Goal: Ask a question

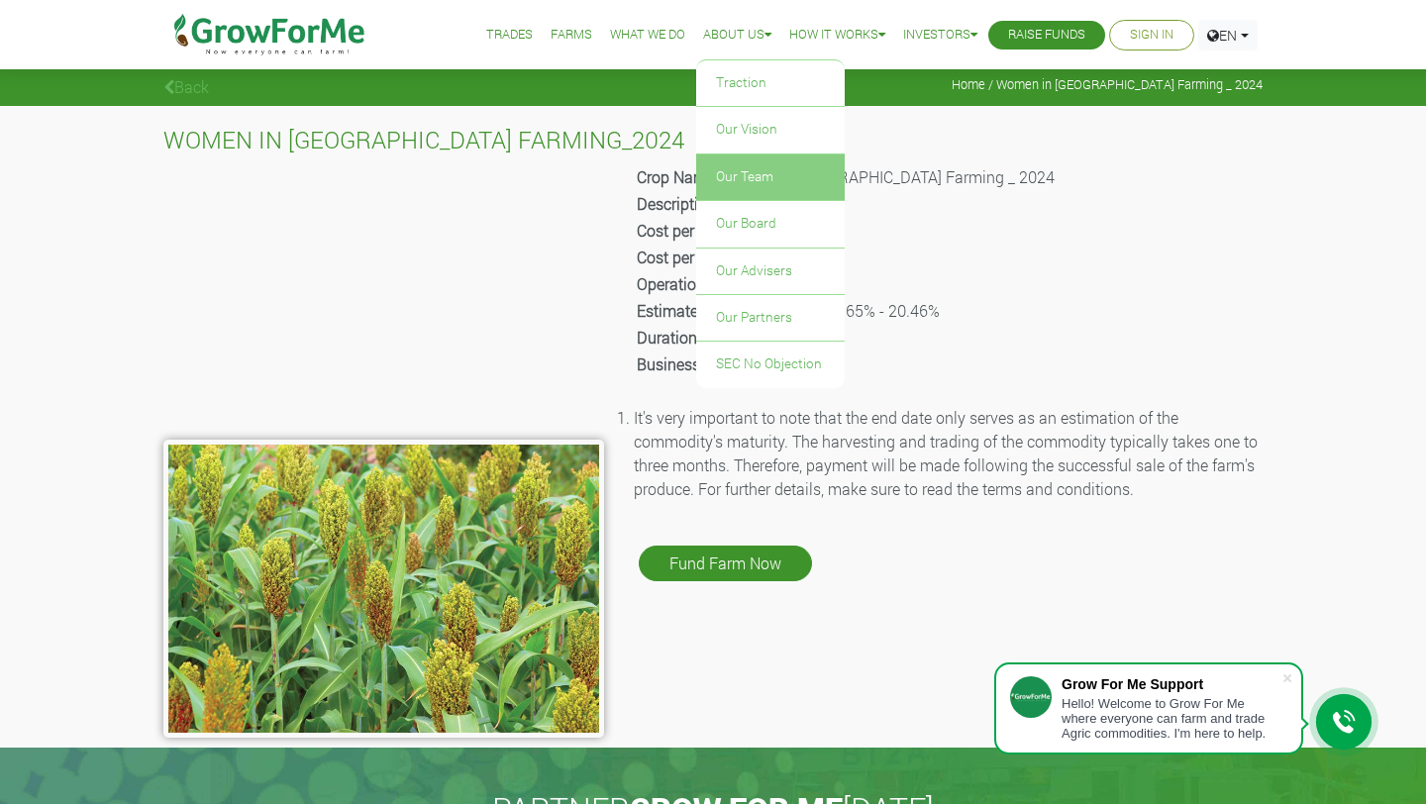
click at [729, 174] on link "Our Team" at bounding box center [770, 177] width 149 height 46
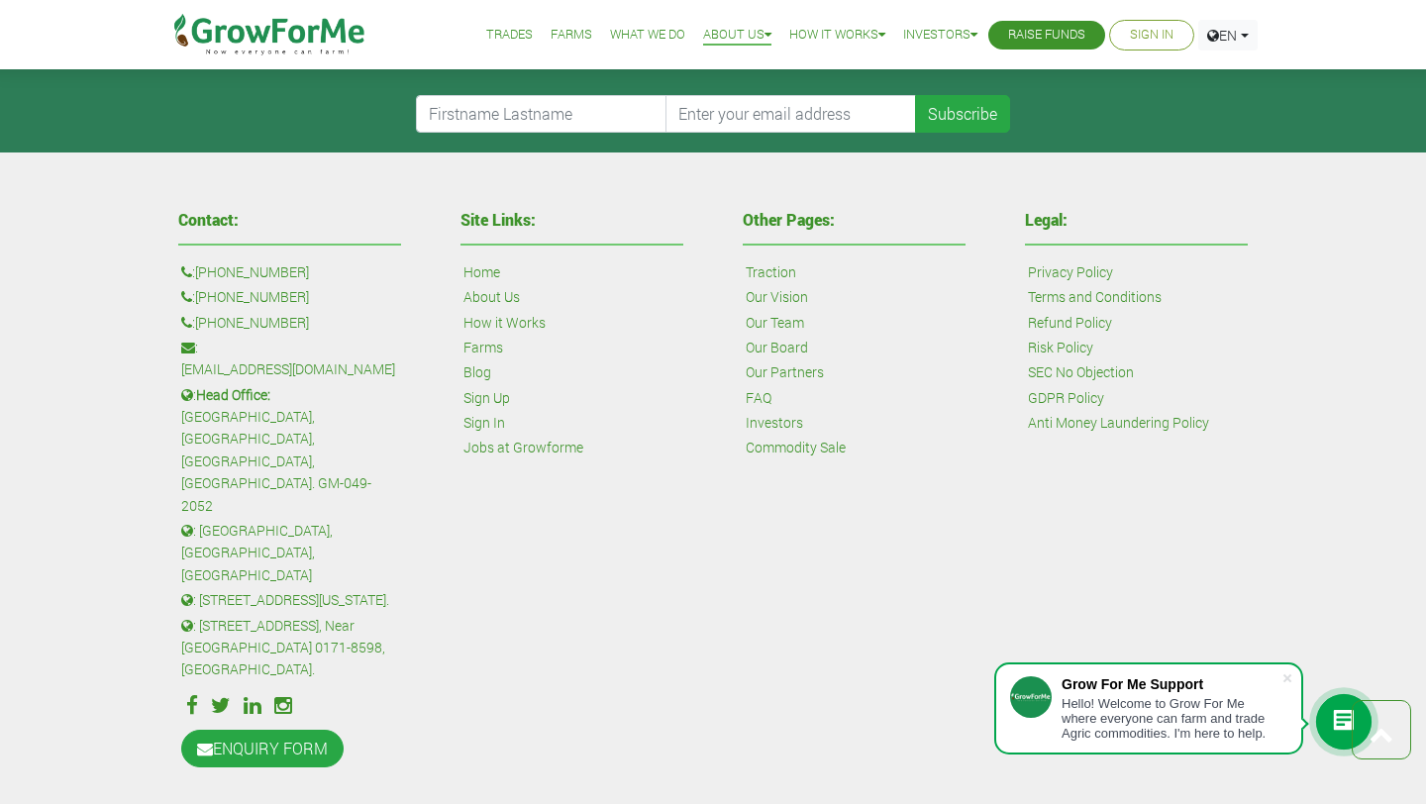
scroll to position [1910, 0]
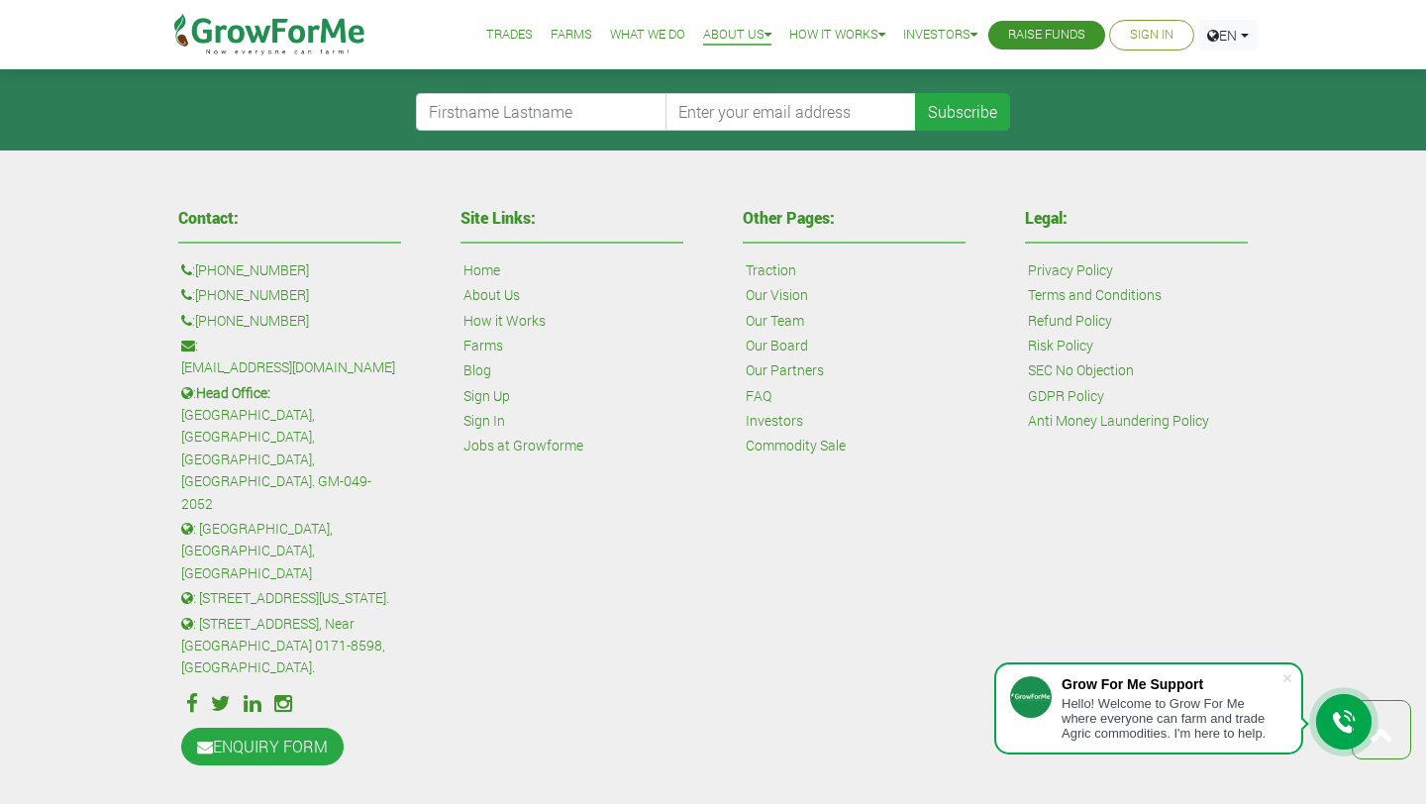
click at [1347, 719] on icon at bounding box center [1344, 722] width 24 height 24
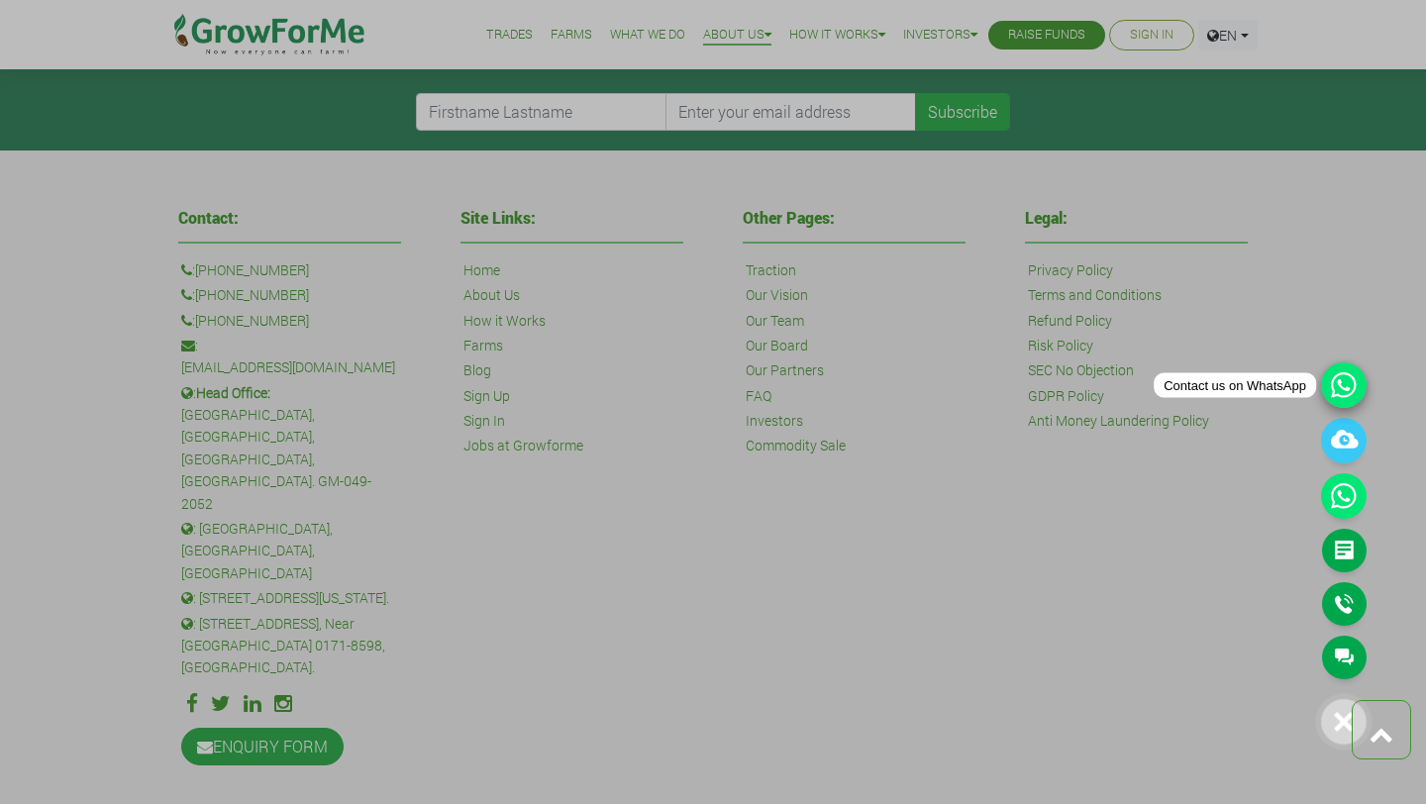
click at [1341, 390] on icon at bounding box center [1344, 385] width 46 height 46
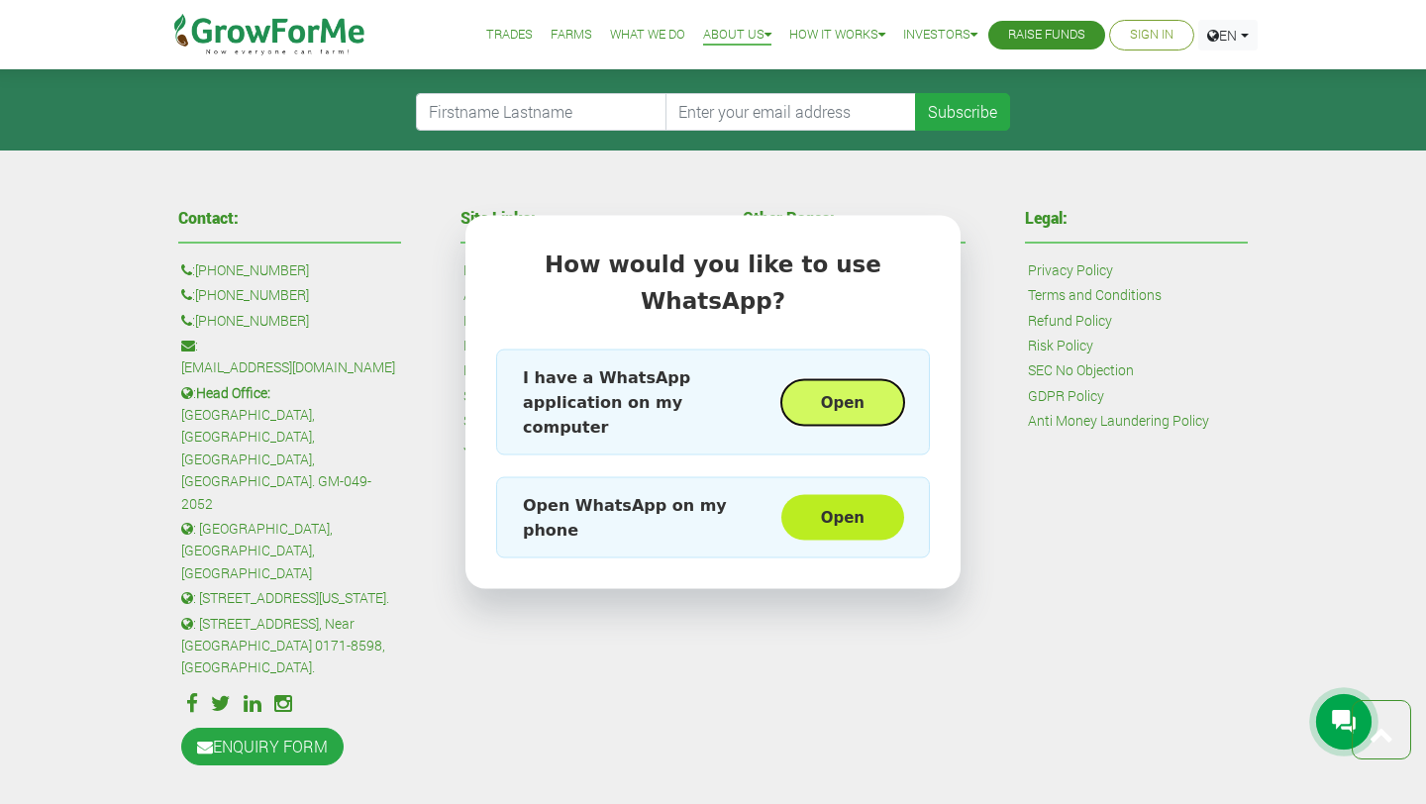
click at [842, 399] on button "Open" at bounding box center [842, 402] width 123 height 46
click at [839, 498] on button "Open" at bounding box center [842, 518] width 123 height 46
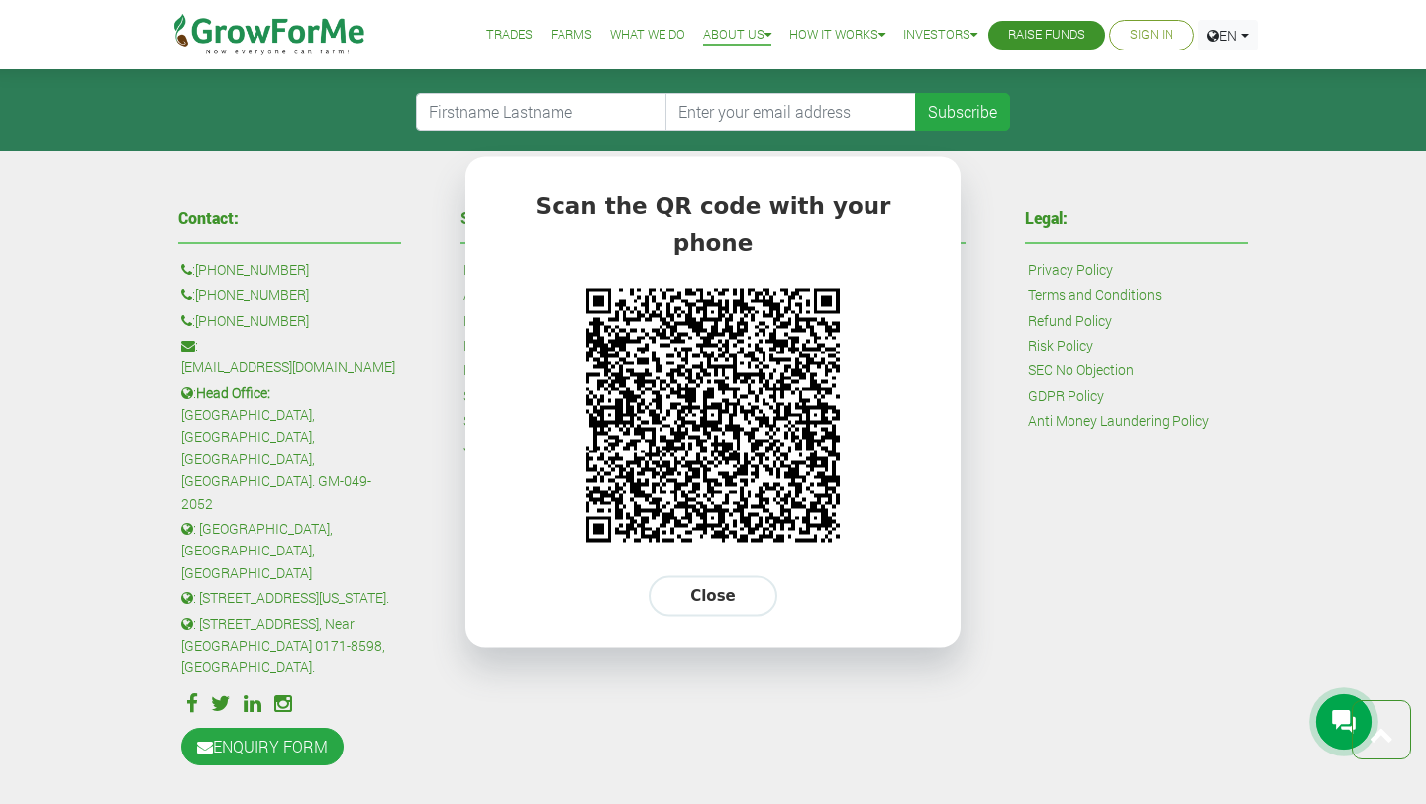
click at [1337, 726] on icon at bounding box center [1344, 722] width 24 height 24
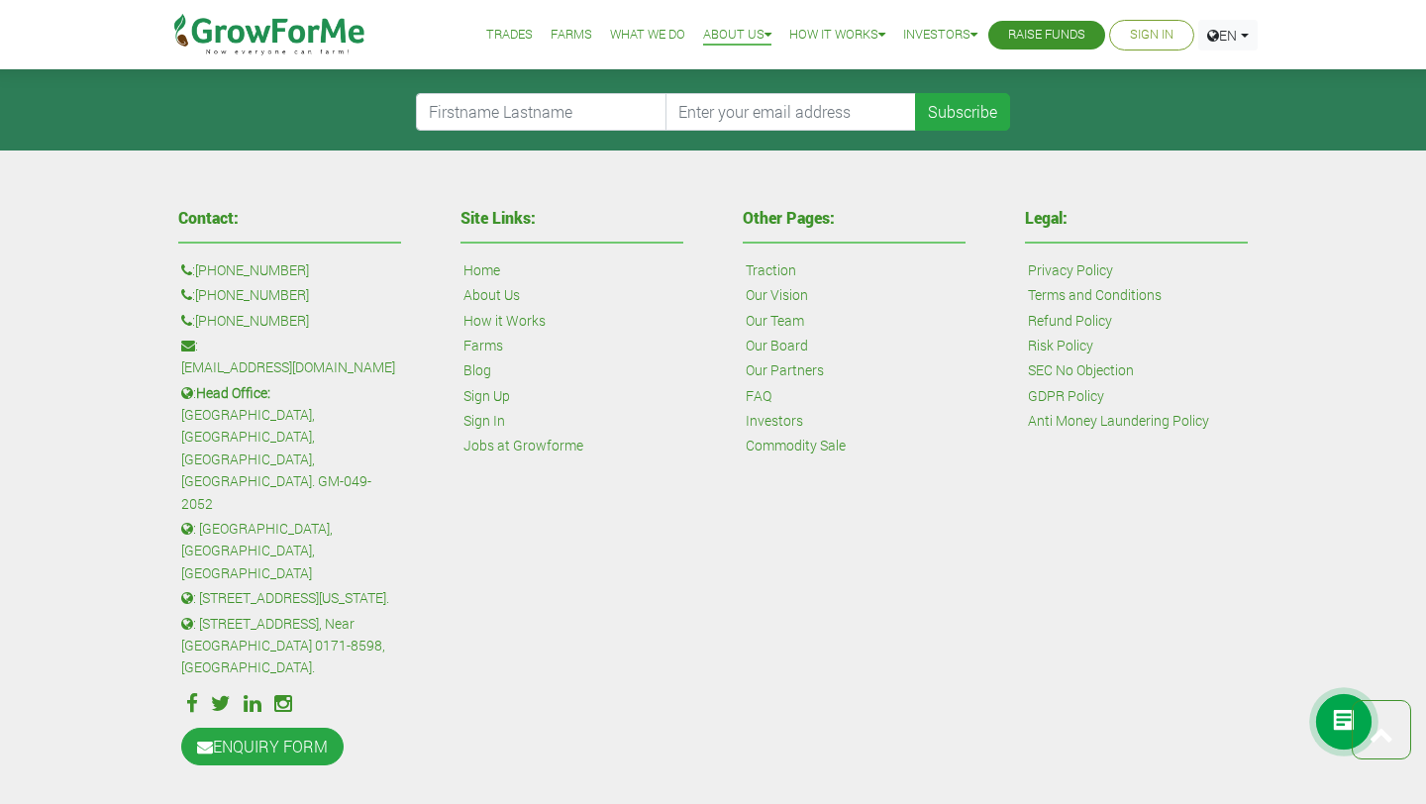
click at [1337, 726] on icon at bounding box center [1344, 722] width 24 height 24
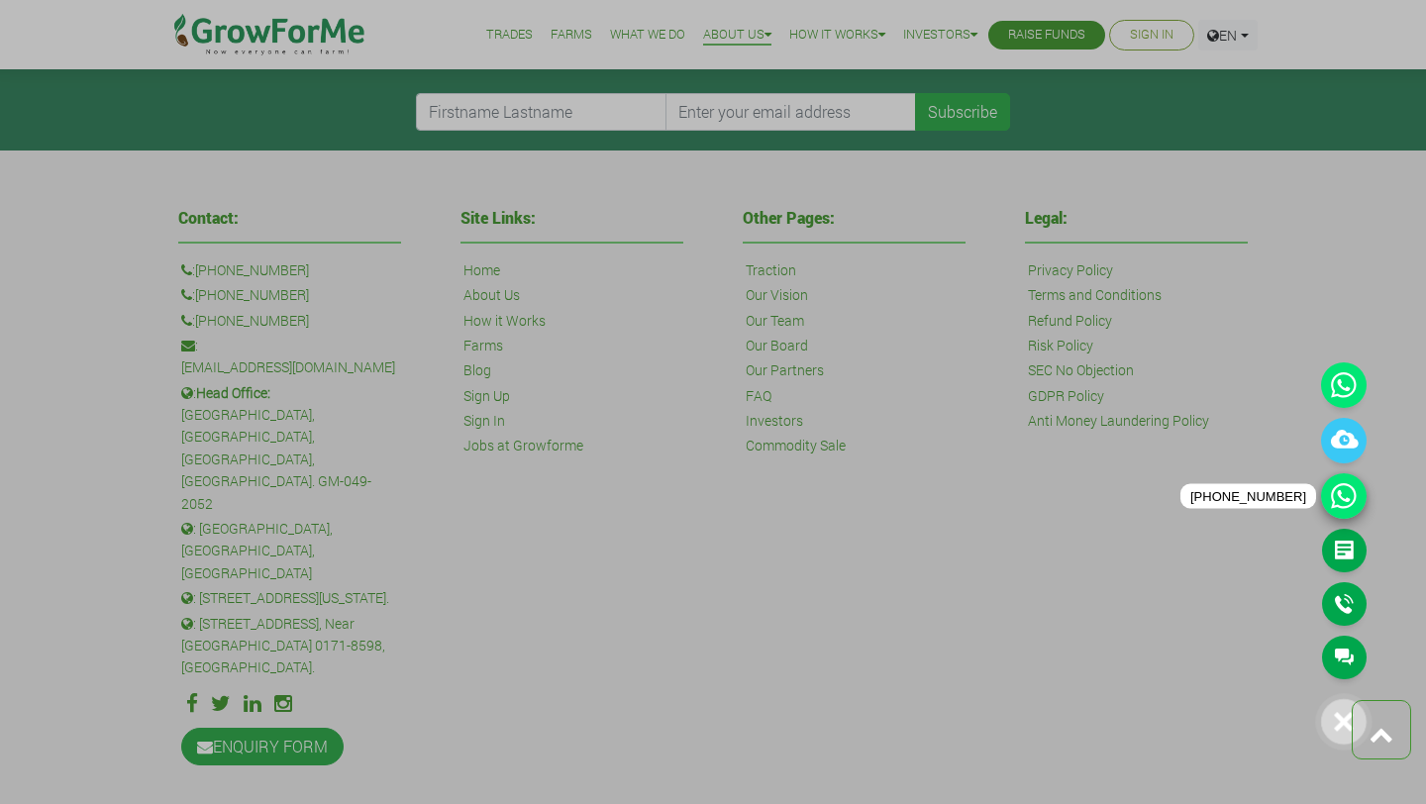
click at [1340, 502] on icon at bounding box center [1344, 496] width 46 height 46
click at [1342, 452] on icon at bounding box center [1344, 441] width 46 height 46
click at [1342, 664] on link "Main Channel" at bounding box center [1344, 658] width 45 height 44
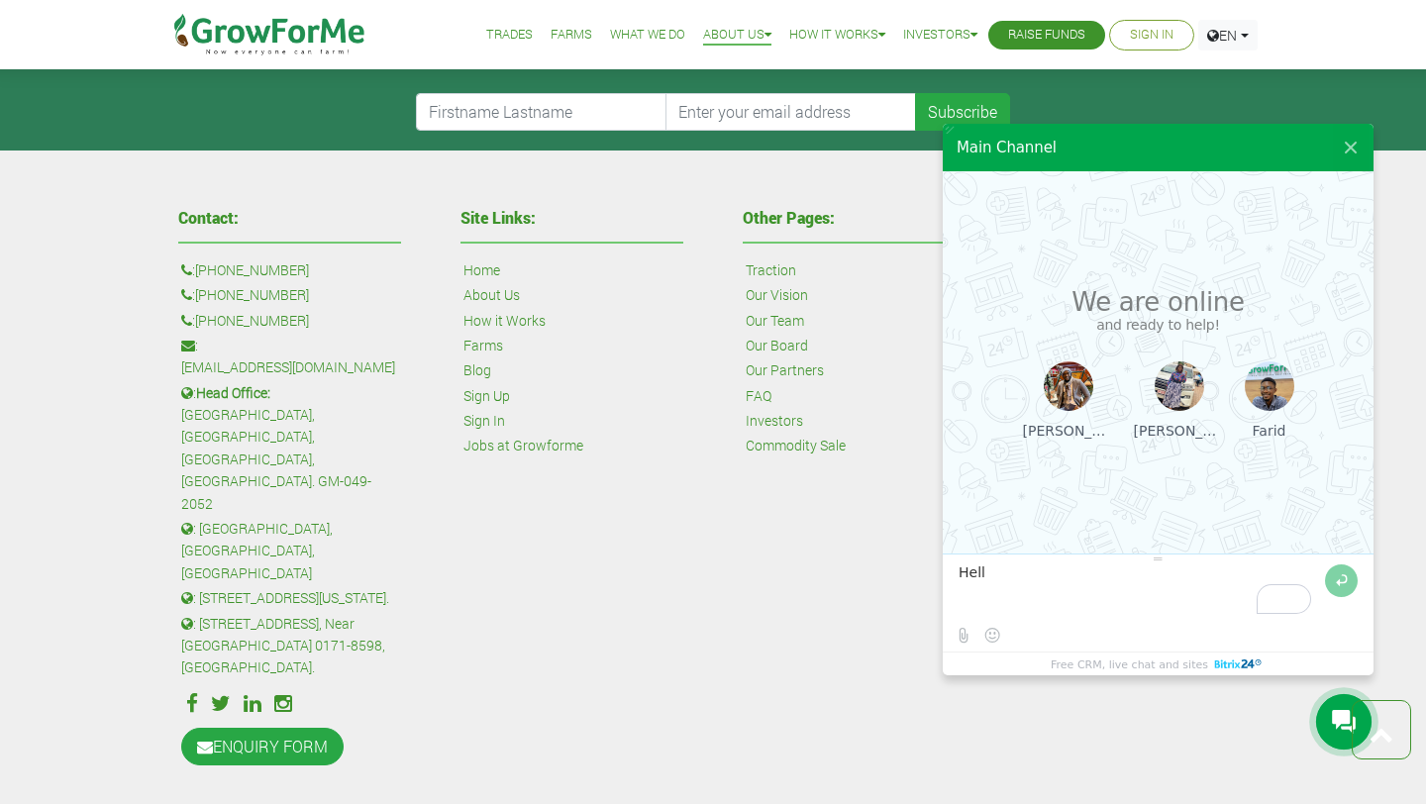
type textarea "Hello"
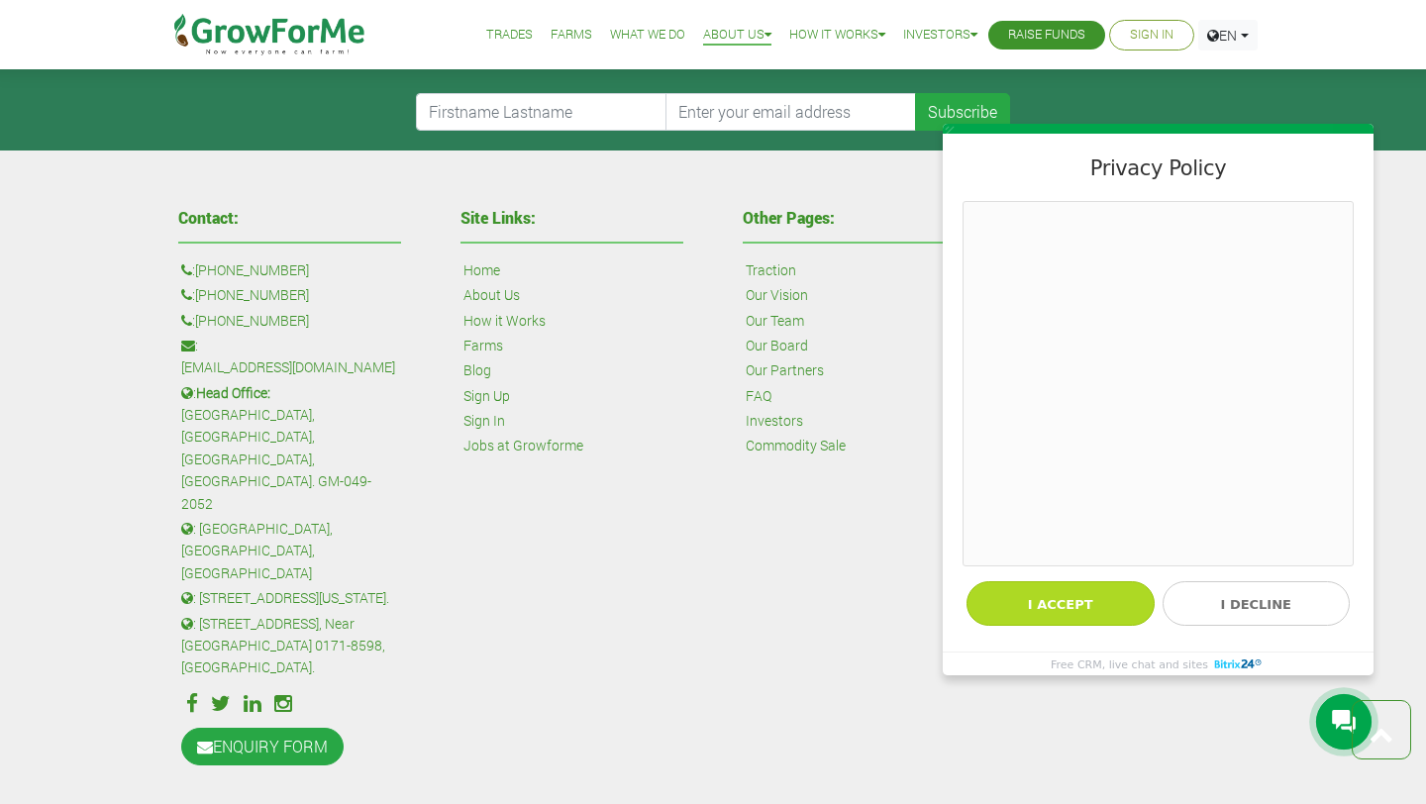
click at [1096, 618] on button "I accept" at bounding box center [1061, 603] width 188 height 45
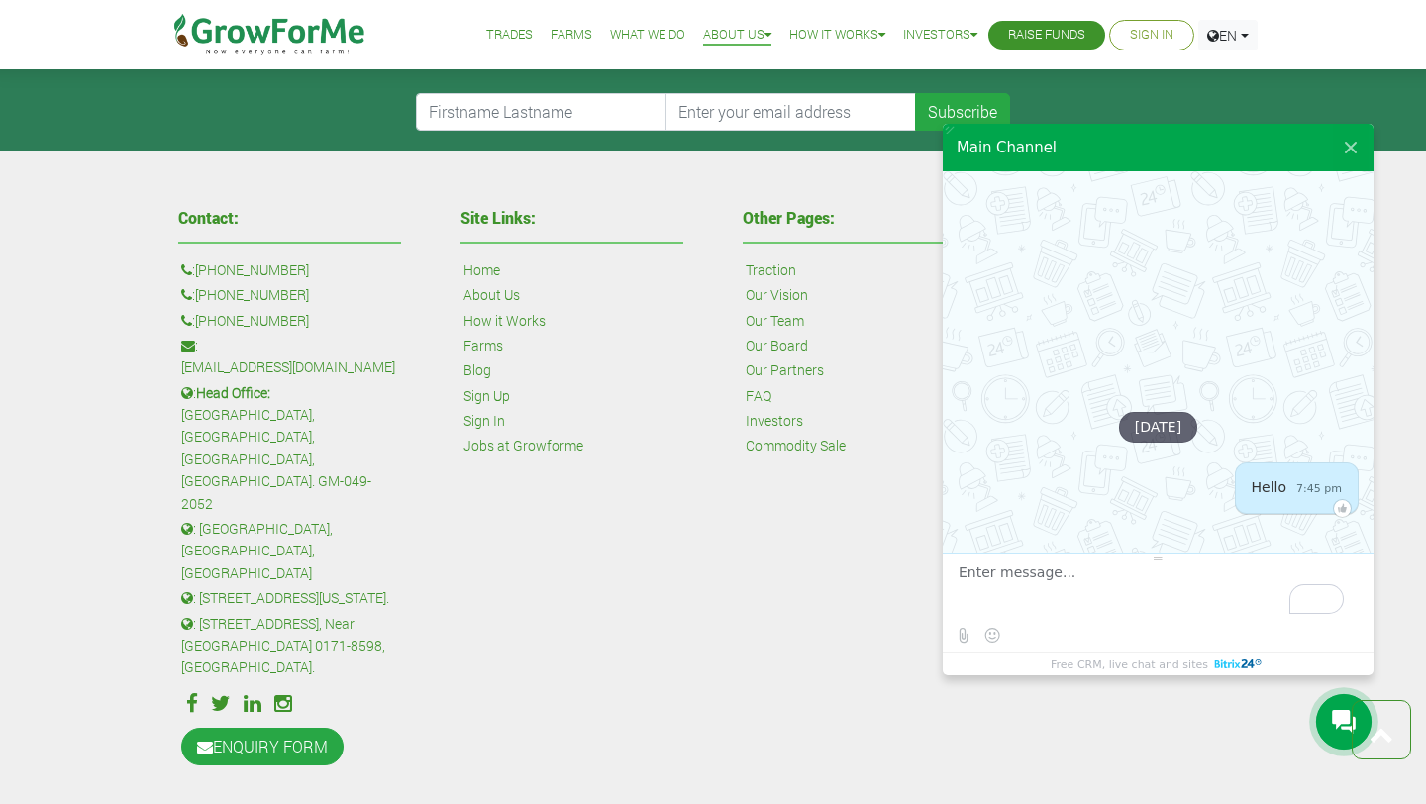
click at [1080, 592] on textarea "To enrich screen reader interactions, please activate Accessibility in Grammarl…" at bounding box center [1156, 591] width 394 height 53
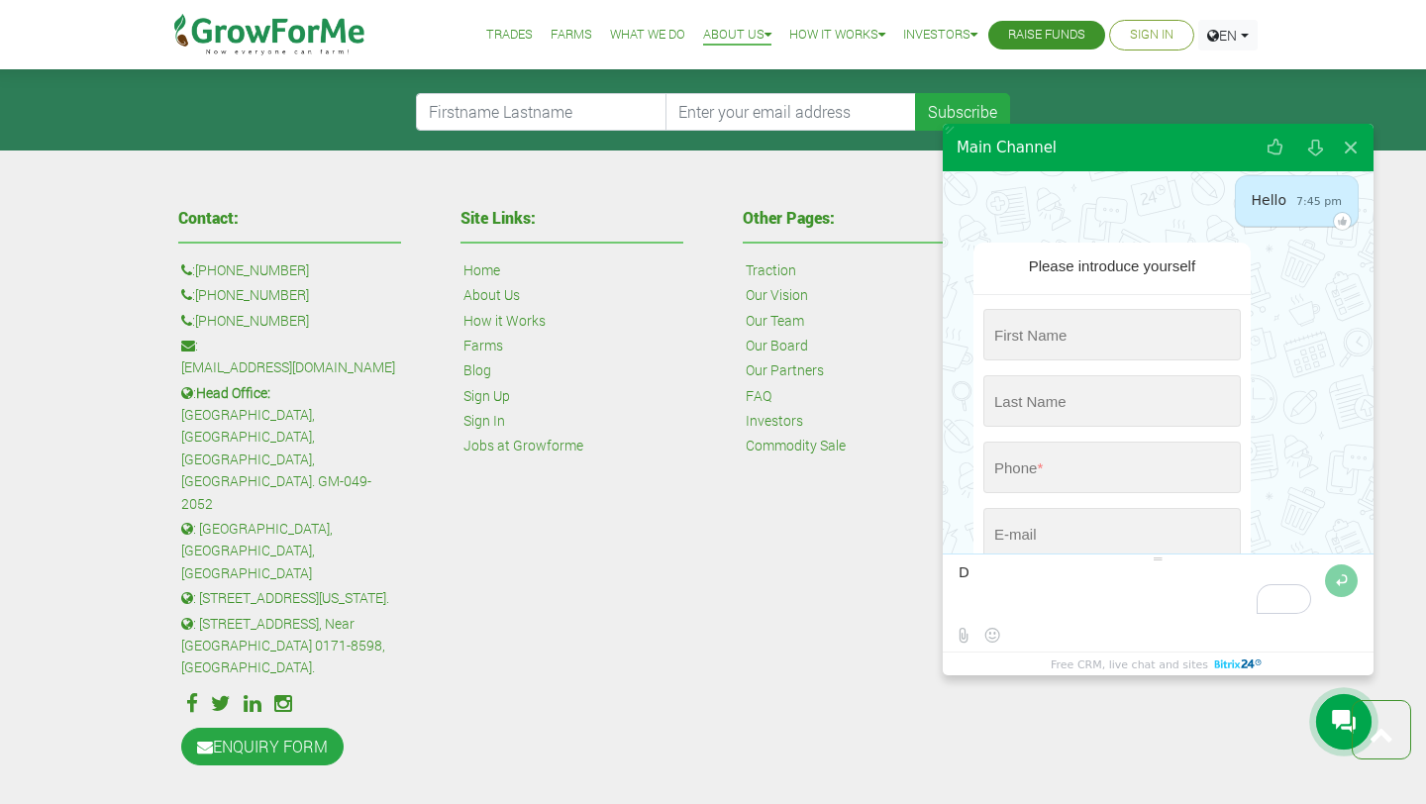
scroll to position [82, 0]
type textarea "Do you supply sorghum?"
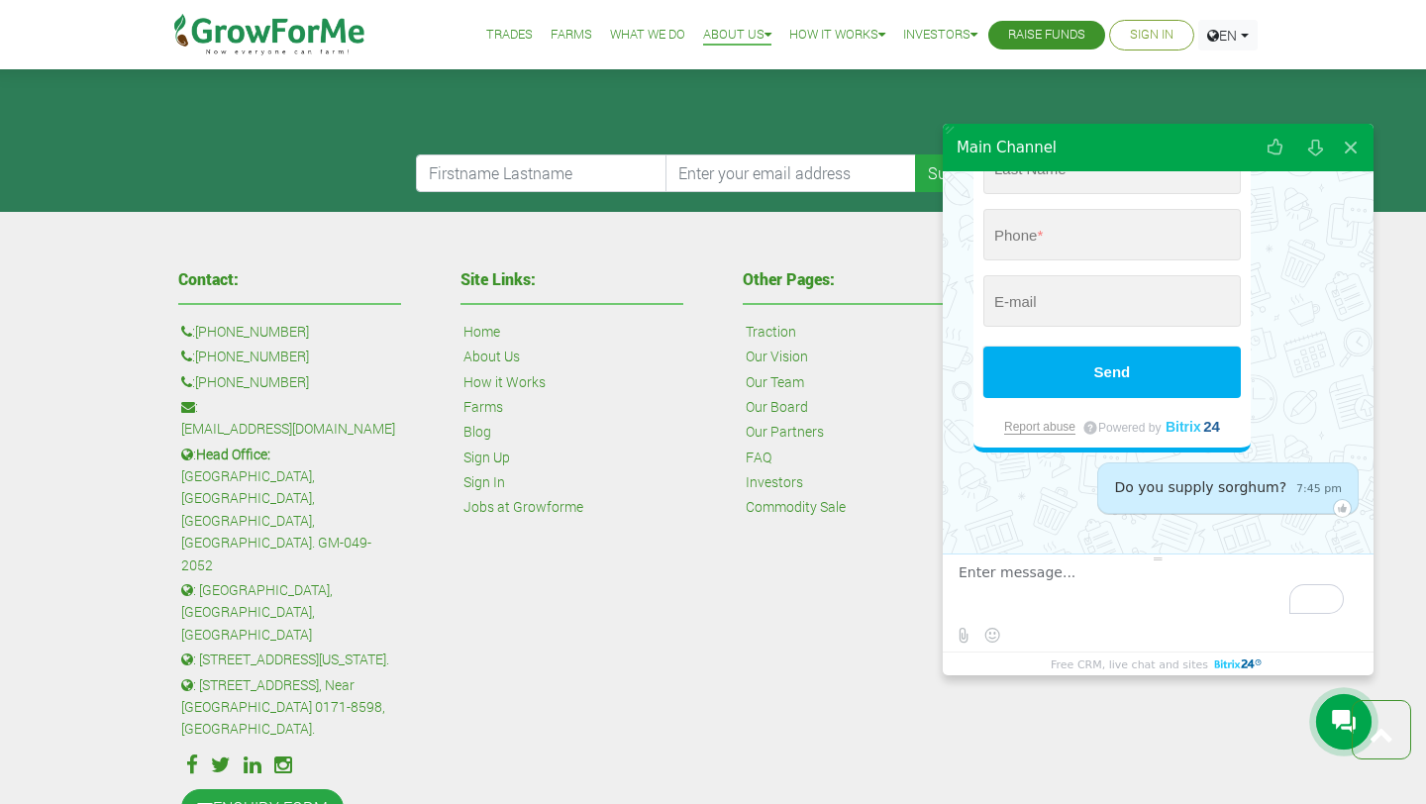
scroll to position [1888, 0]
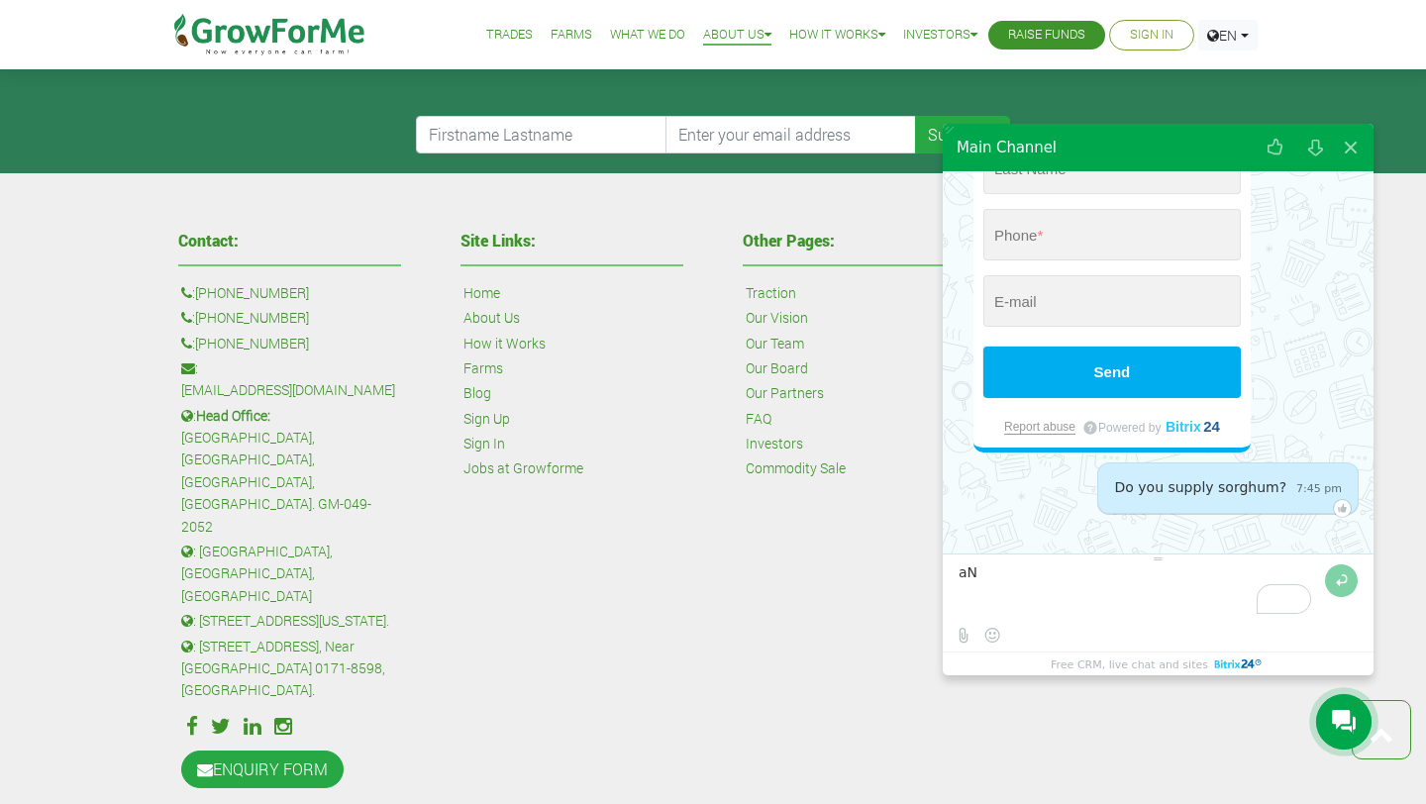
type textarea "a"
type textarea "Anyone here?"
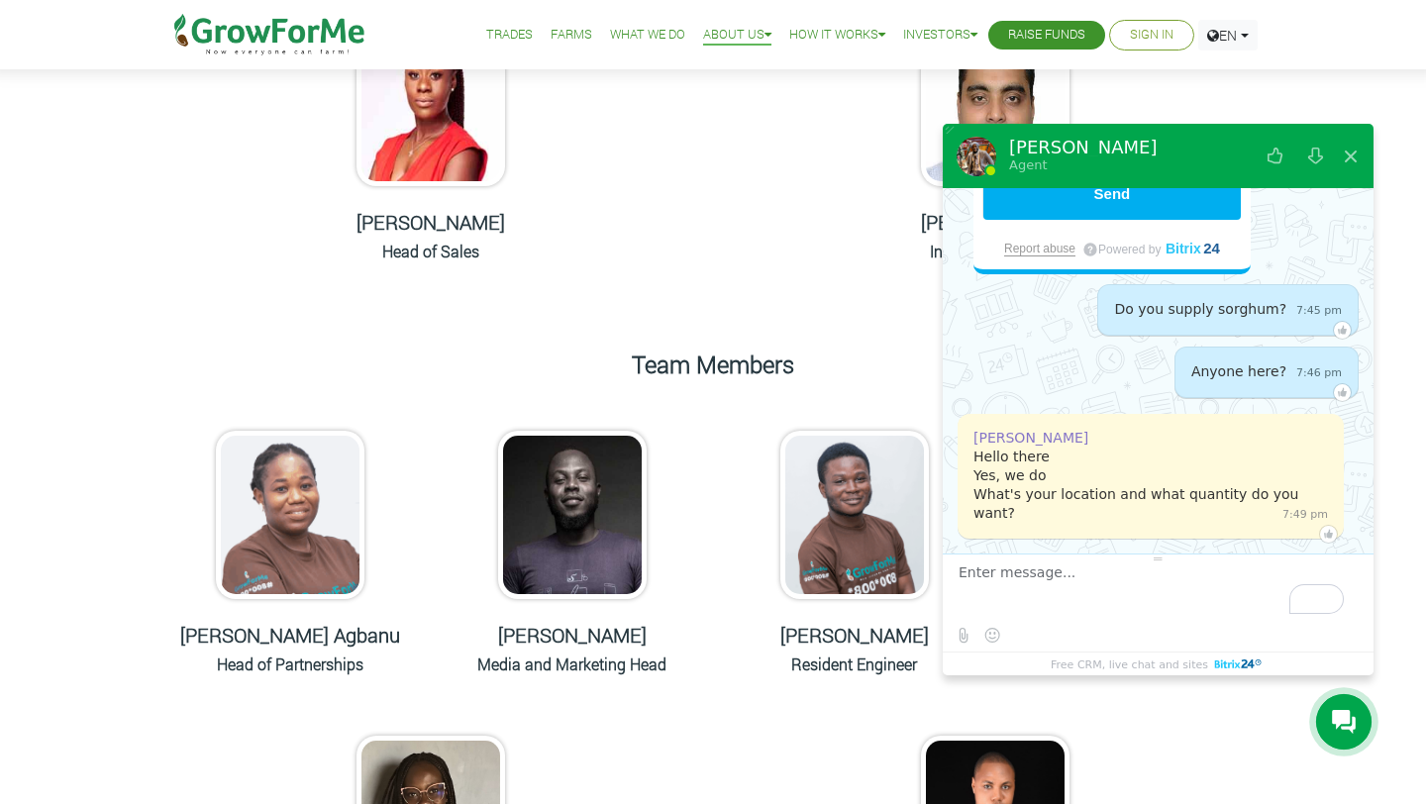
scroll to position [529, 0]
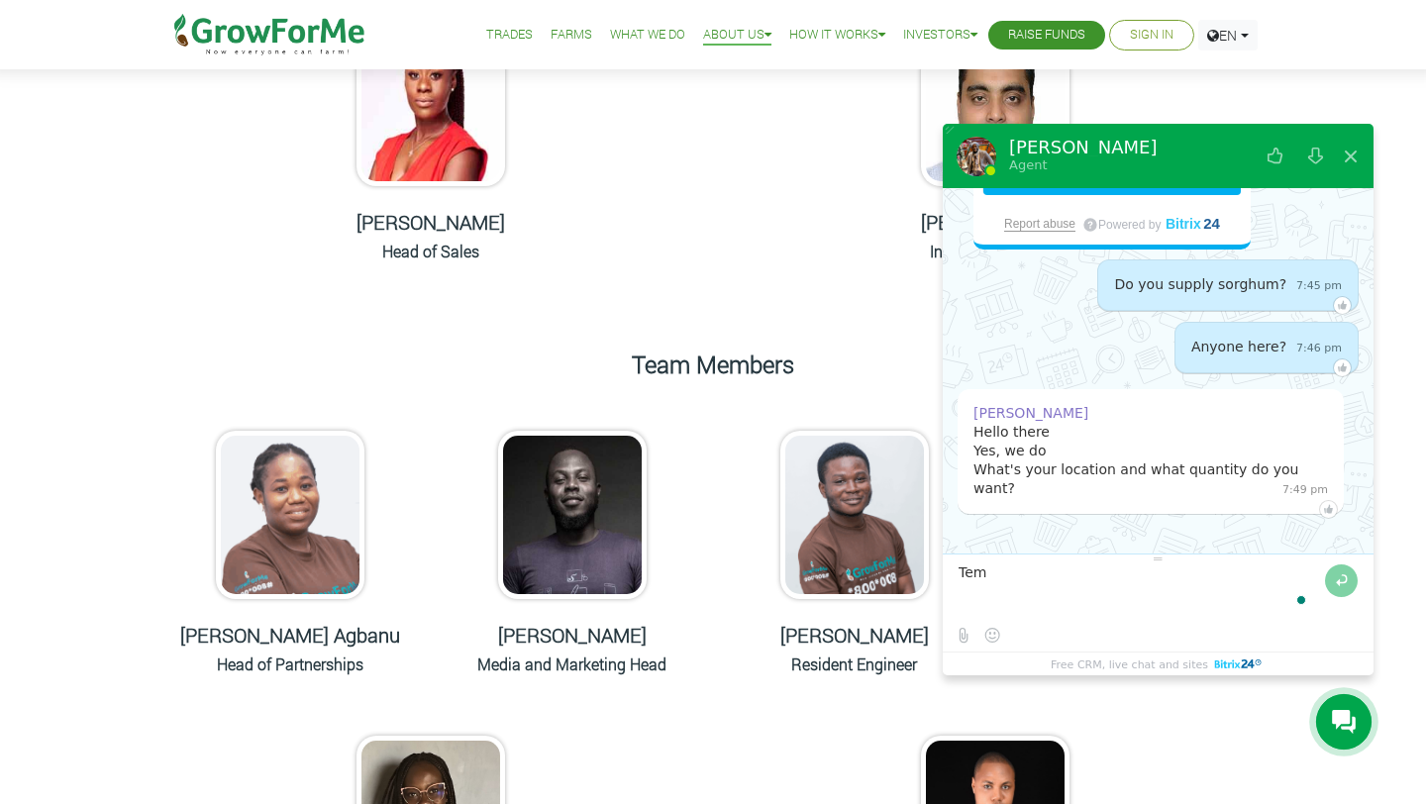
type textarea "Tema"
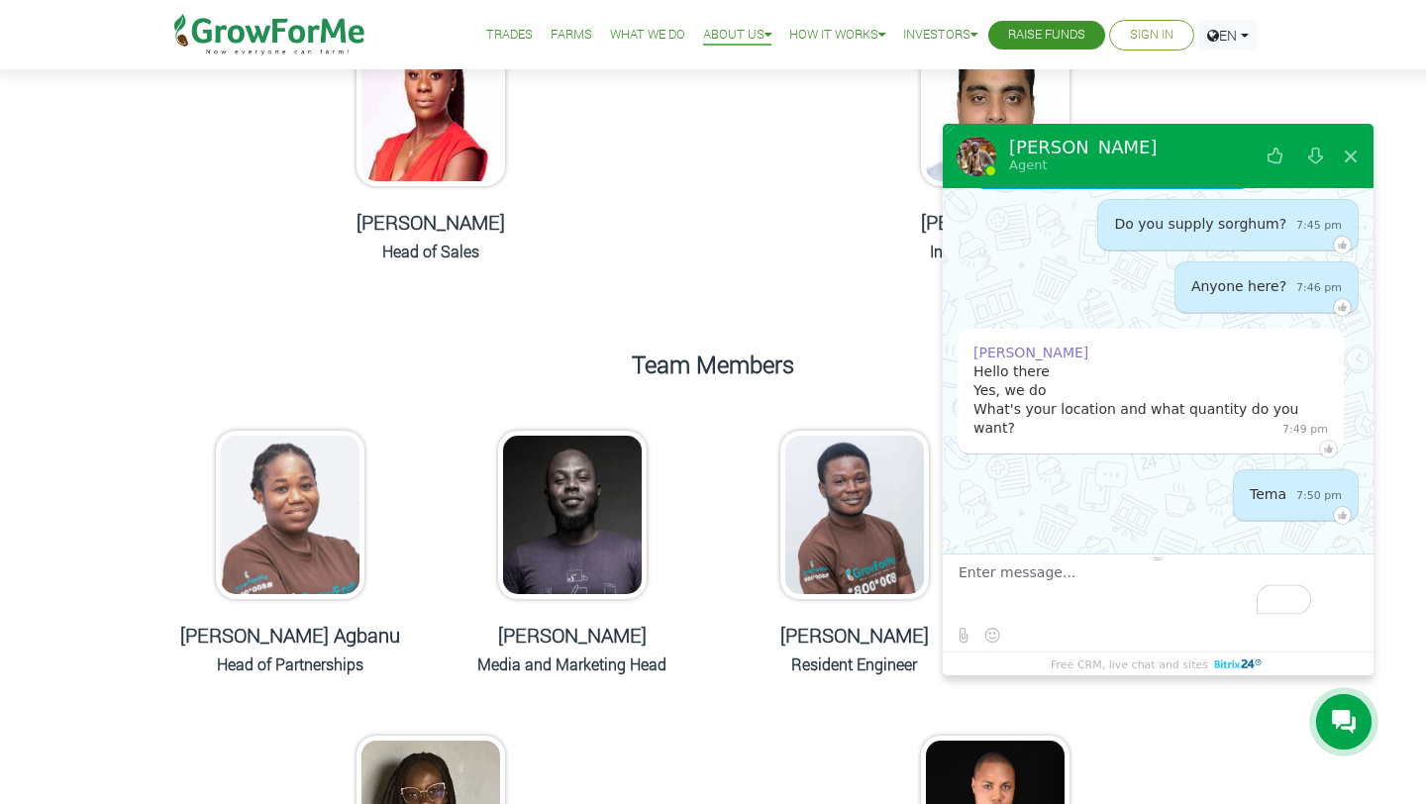
scroll to position [596, 0]
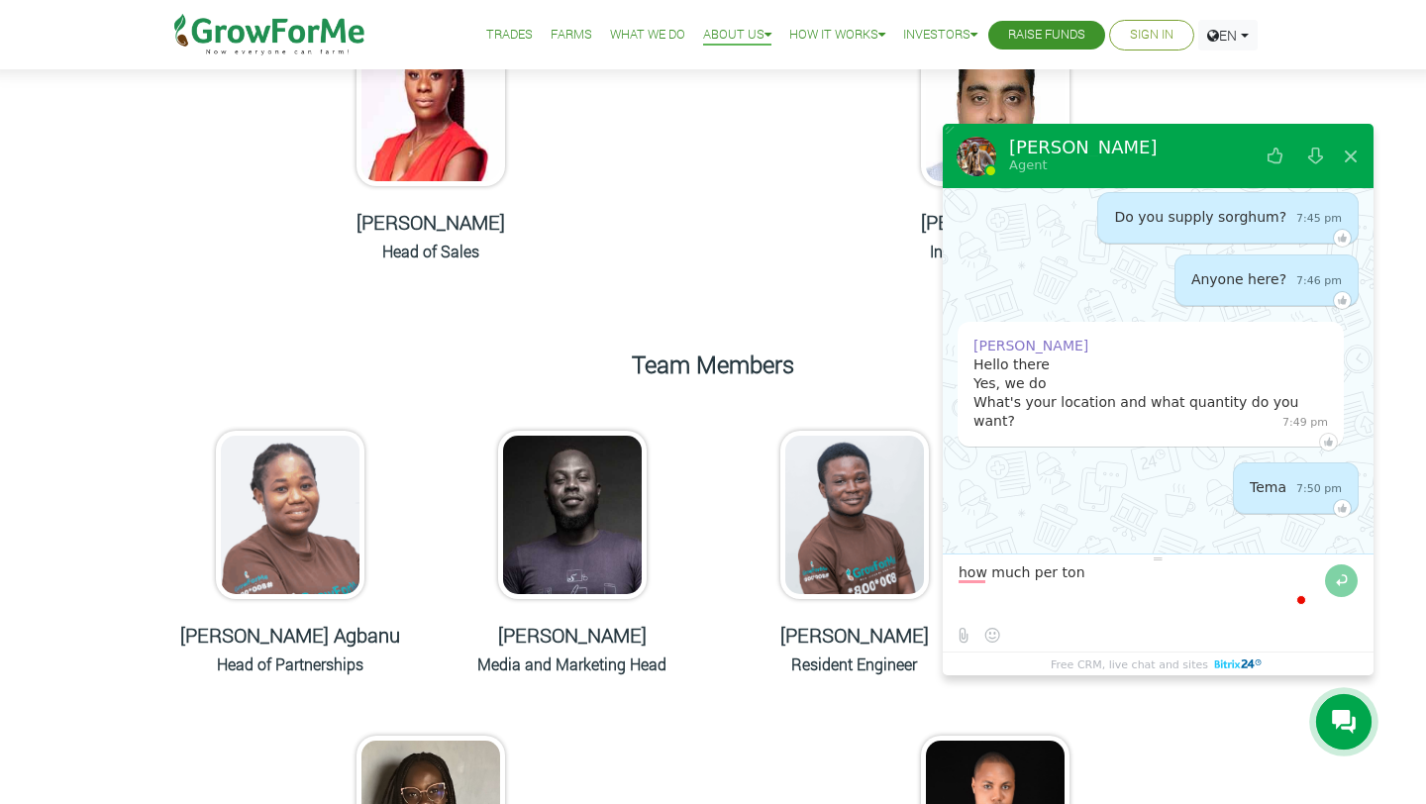
type textarea "how much per ton?"
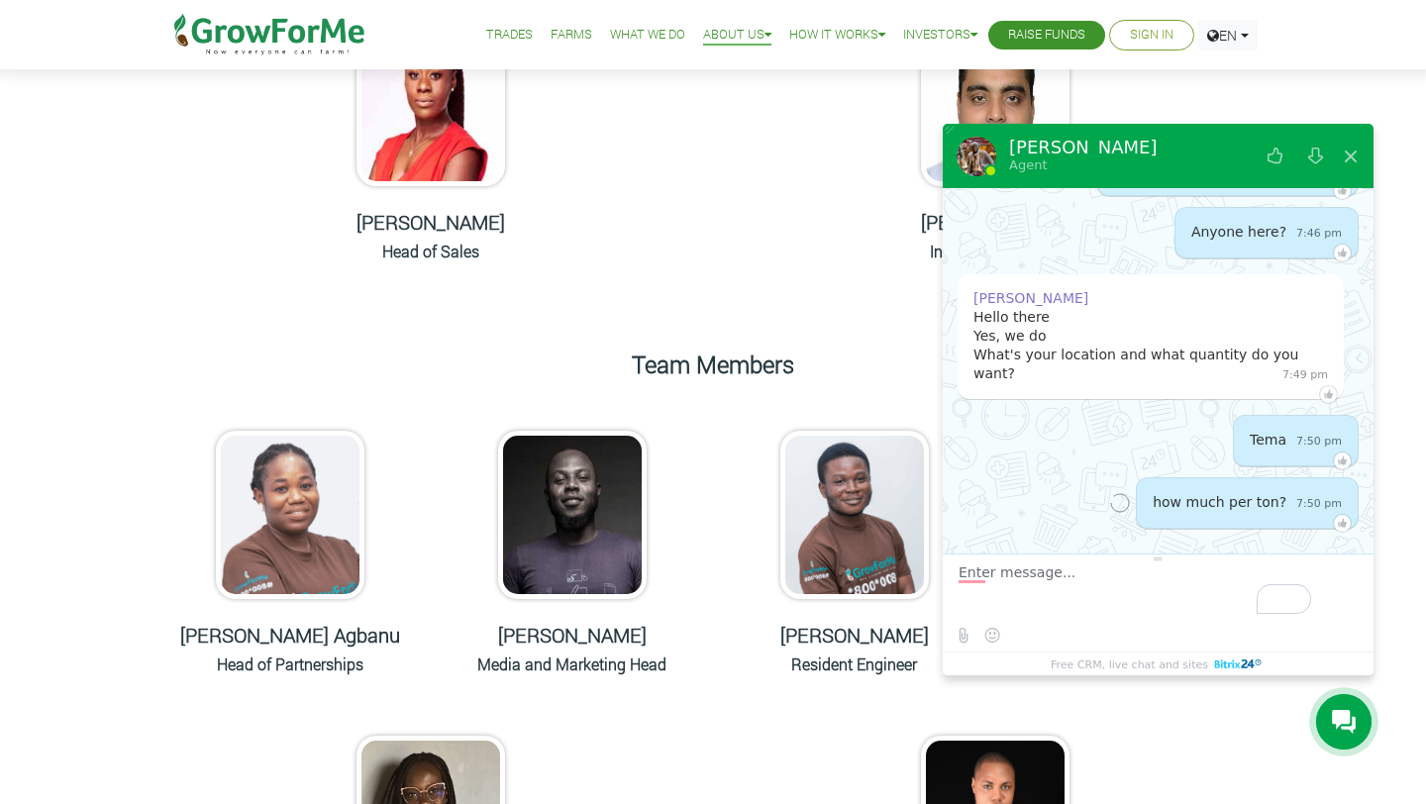
scroll to position [659, 0]
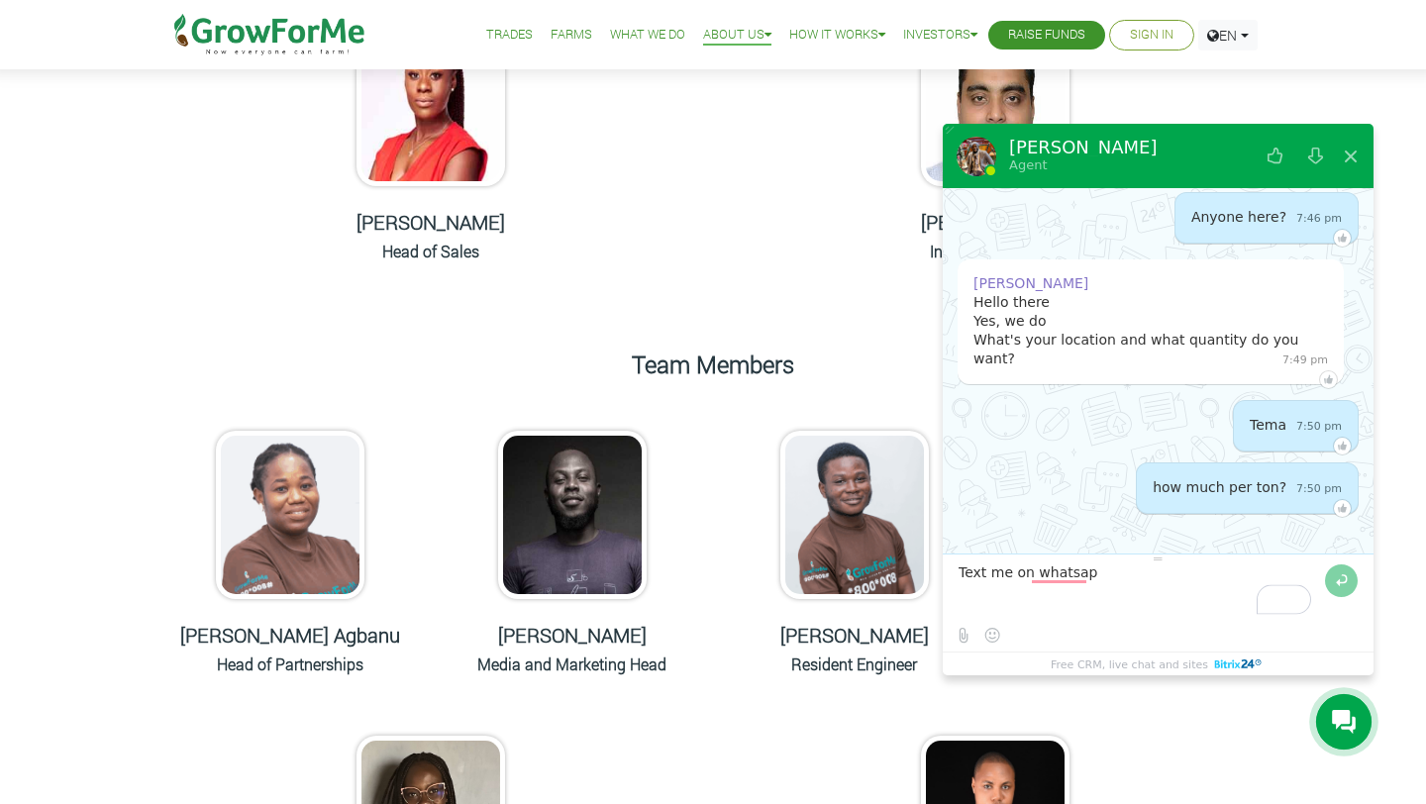
click at [1121, 582] on textarea "To enrich screen reader interactions, please activate Accessibility in Grammarl…" at bounding box center [1139, 591] width 361 height 53
click at [1238, 571] on textarea "To enrich screen reader interactions, please activate Accessibility in Grammarl…" at bounding box center [1139, 591] width 361 height 53
click at [1056, 570] on textarea "To enrich screen reader interactions, please activate Accessibility in Grammarl…" at bounding box center [1139, 591] width 361 height 53
click at [1297, 571] on textarea "To enrich screen reader interactions, please activate Accessibility in Grammarl…" at bounding box center [1139, 591] width 361 height 53
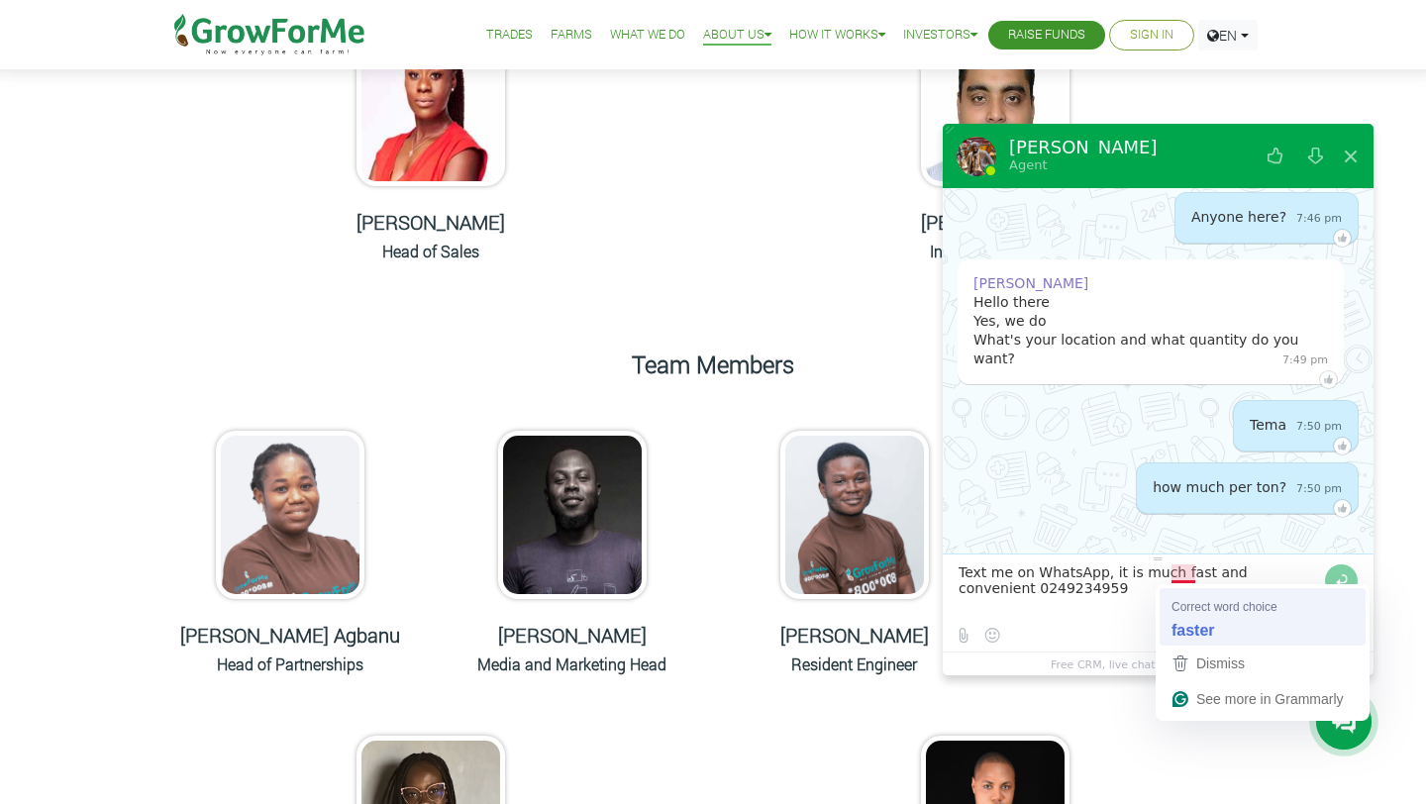
type textarea "Text me on WhatsApp, it is much faster and convenient 0249234959"
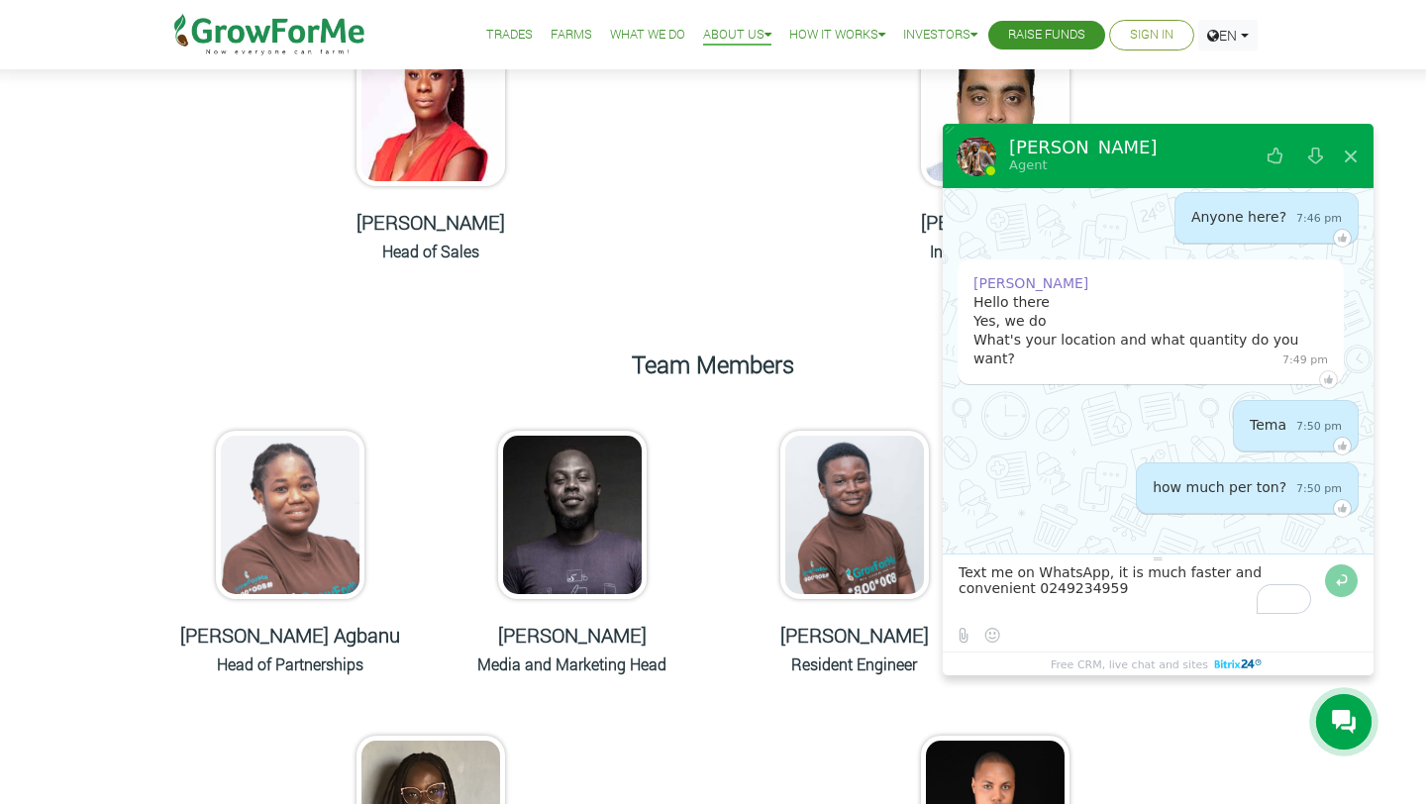
click at [1085, 598] on textarea "To enrich screen reader interactions, please activate Accessibility in Grammarl…" at bounding box center [1139, 591] width 361 height 53
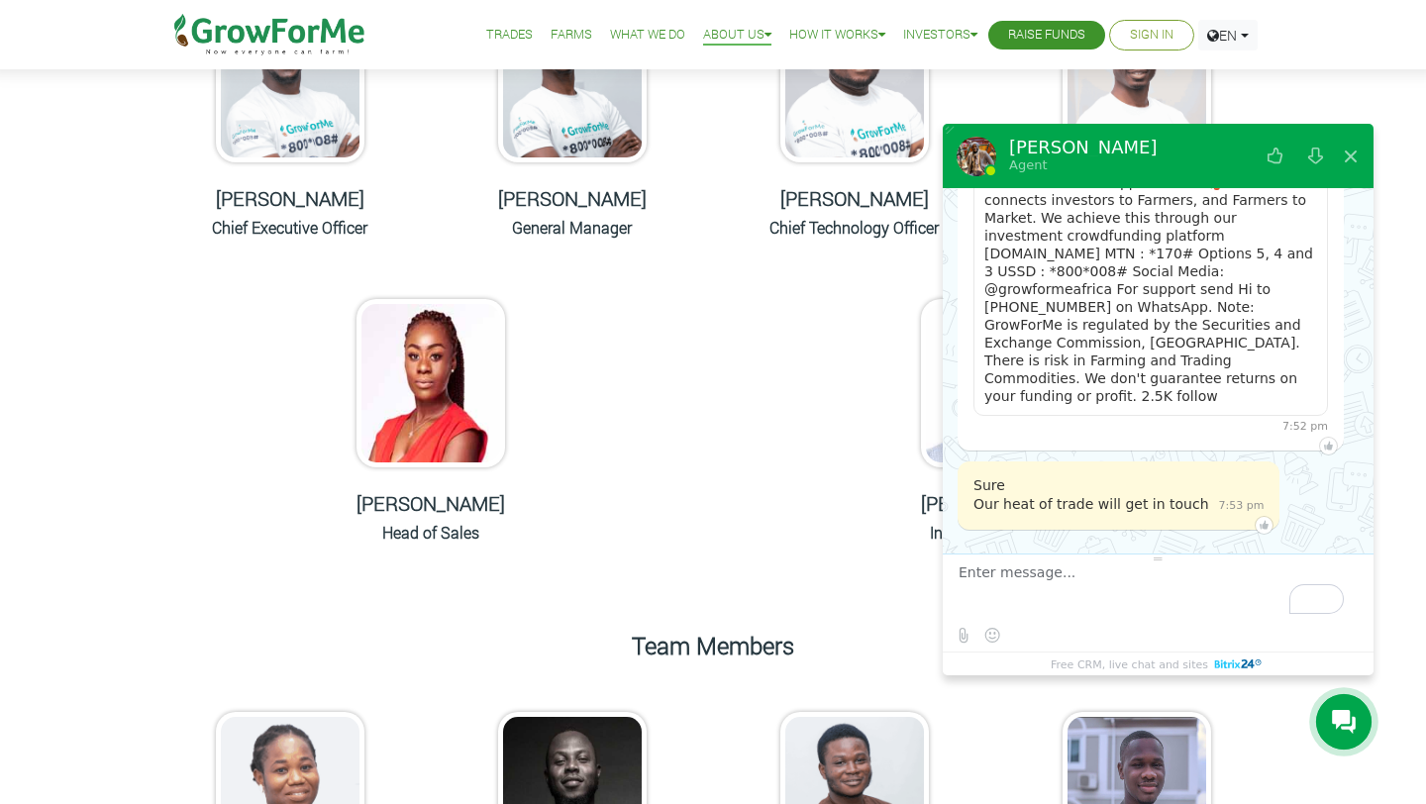
scroll to position [1276, 0]
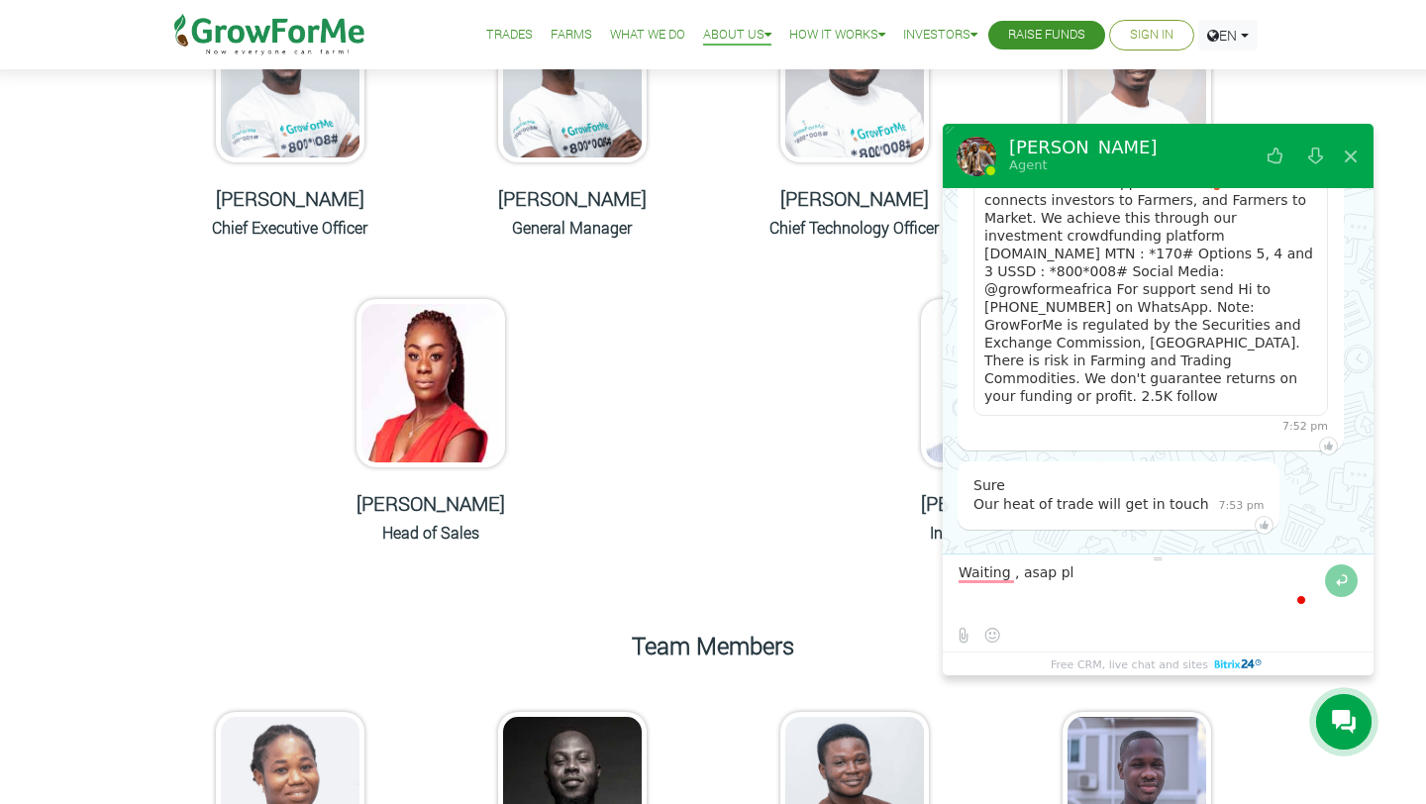
type textarea "Waiting , asap pls"
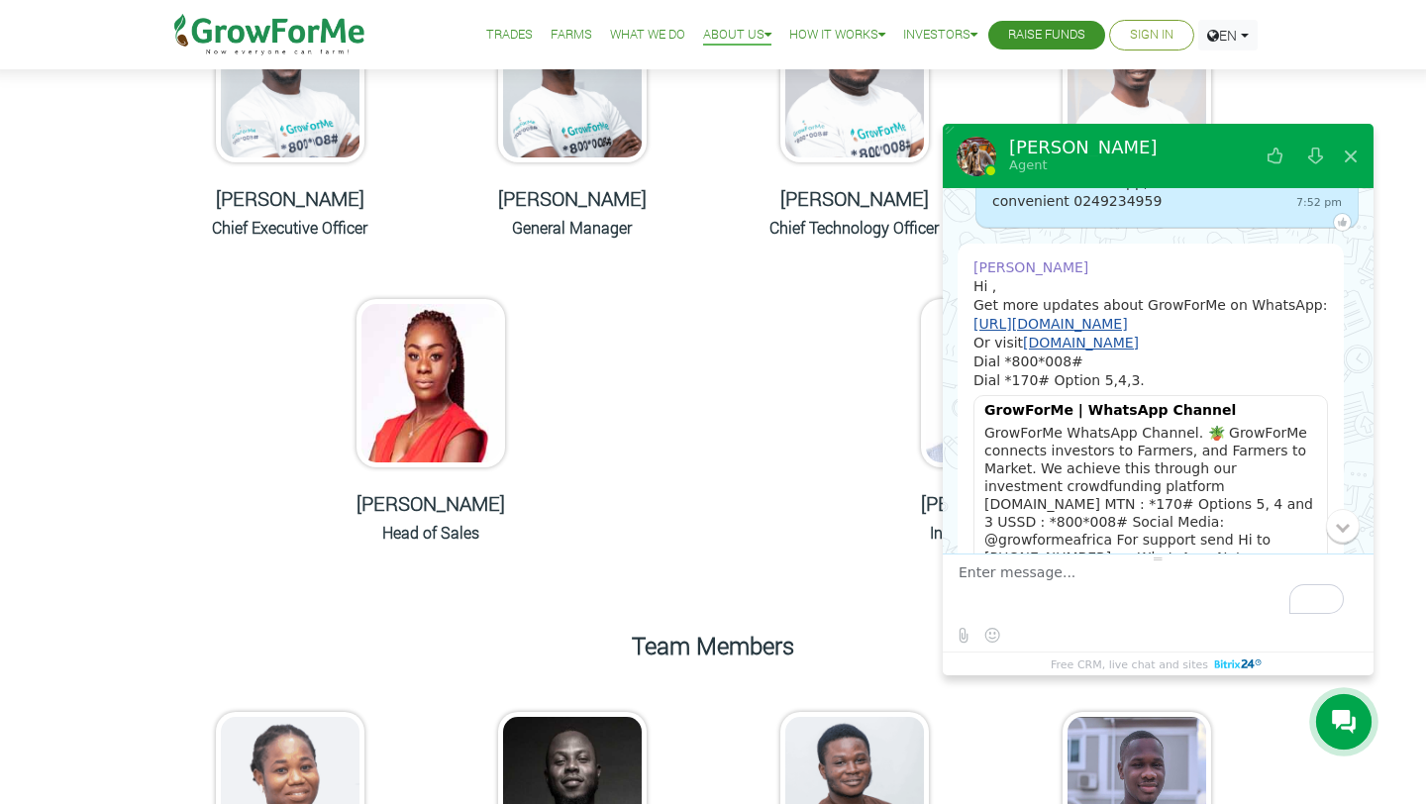
scroll to position [1024, 0]
drag, startPoint x: 1035, startPoint y: 348, endPoint x: 977, endPoint y: 328, distance: 60.8
click at [977, 328] on div "Hi , Get more updates about GrowForMe on WhatsApp: https://whatsapp.com/channel…" at bounding box center [1151, 472] width 355 height 389
copy link "https://whatsapp.com/channel/0029Vb5owwZF6smtbgUadr2m"
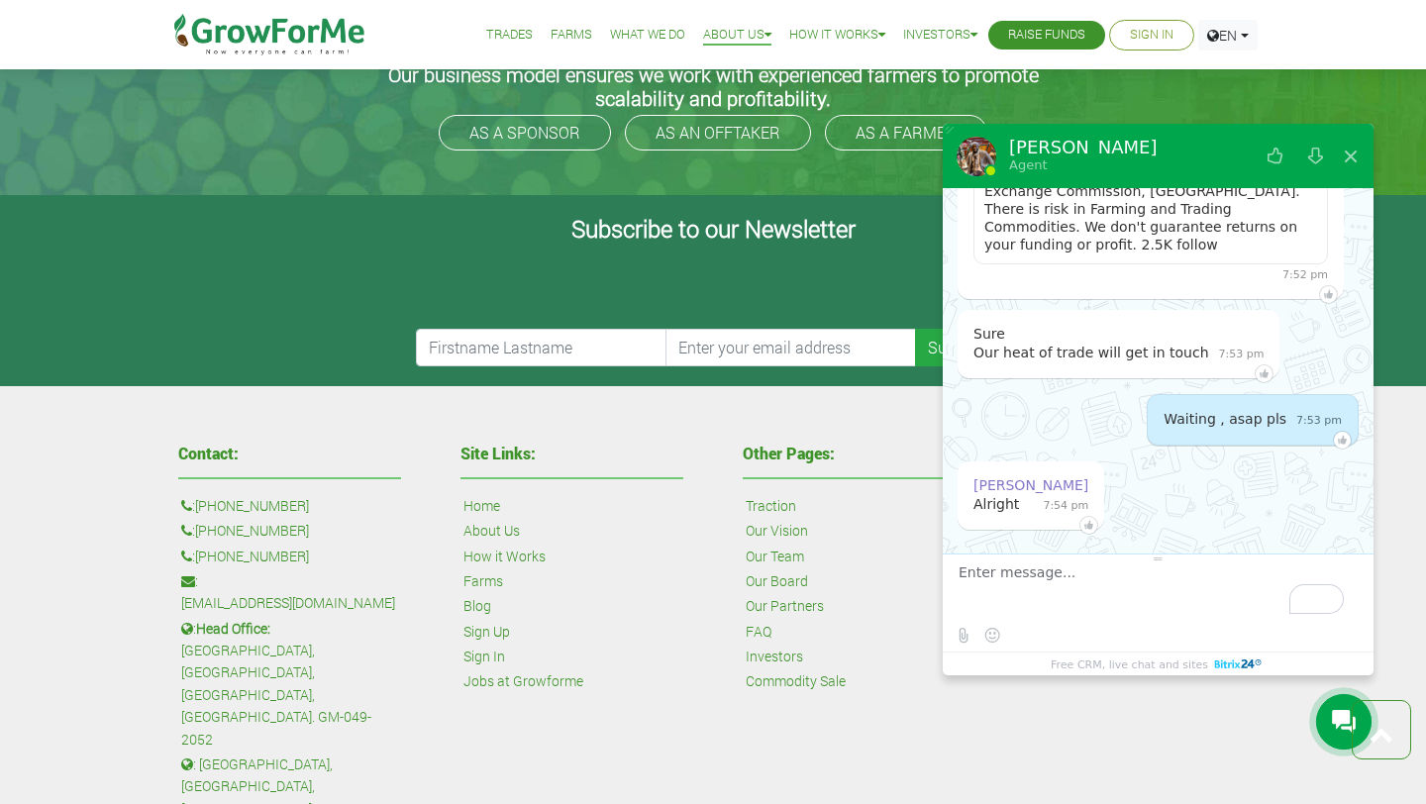
scroll to position [1910, 0]
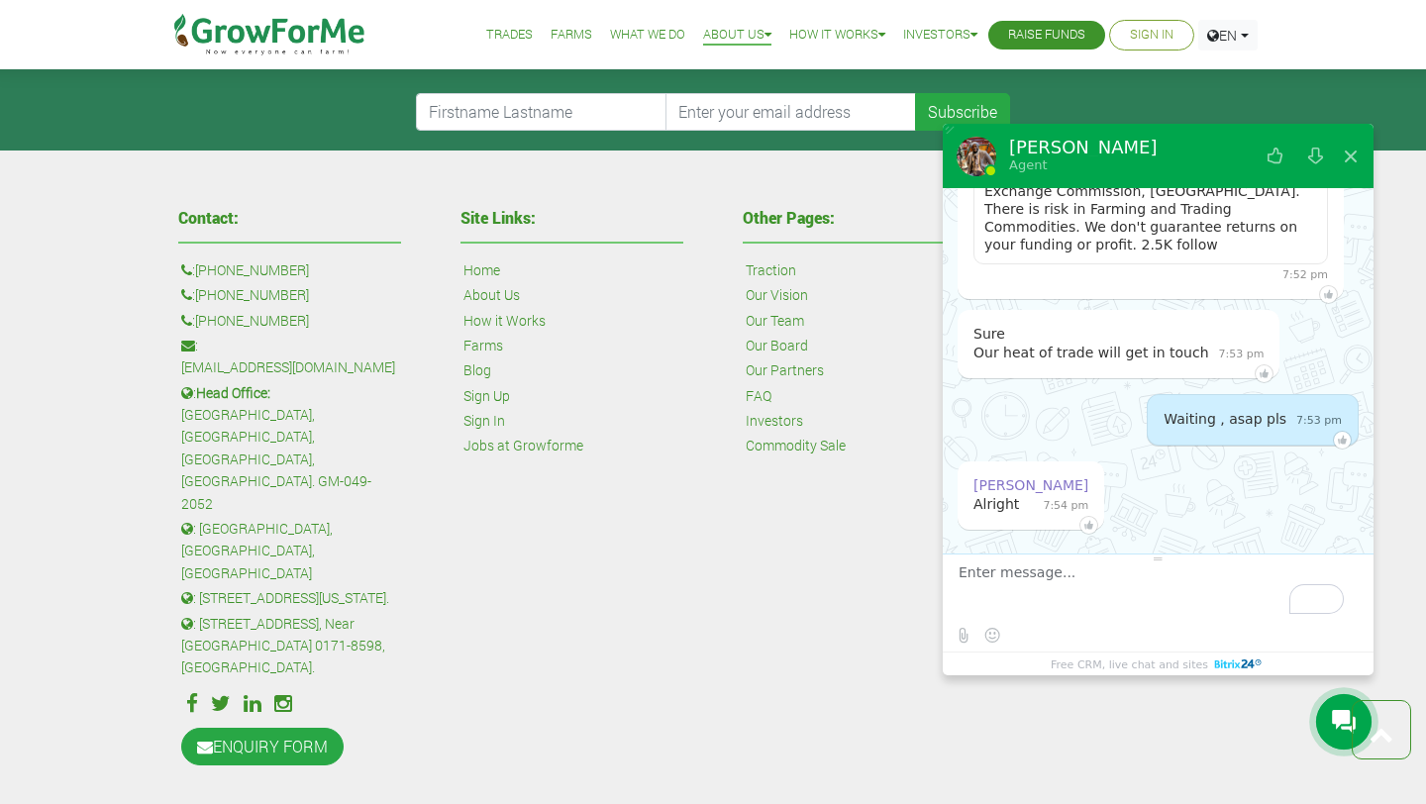
click at [998, 586] on textarea "To enrich screen reader interactions, please activate Accessibility in Grammarl…" at bounding box center [1156, 591] width 394 height 53
click at [1066, 574] on textarea "To enrich screen reader interactions, please activate Accessibility in Grammarl…" at bounding box center [1139, 591] width 361 height 53
type textarea "I'm still waiting, no one reached out"
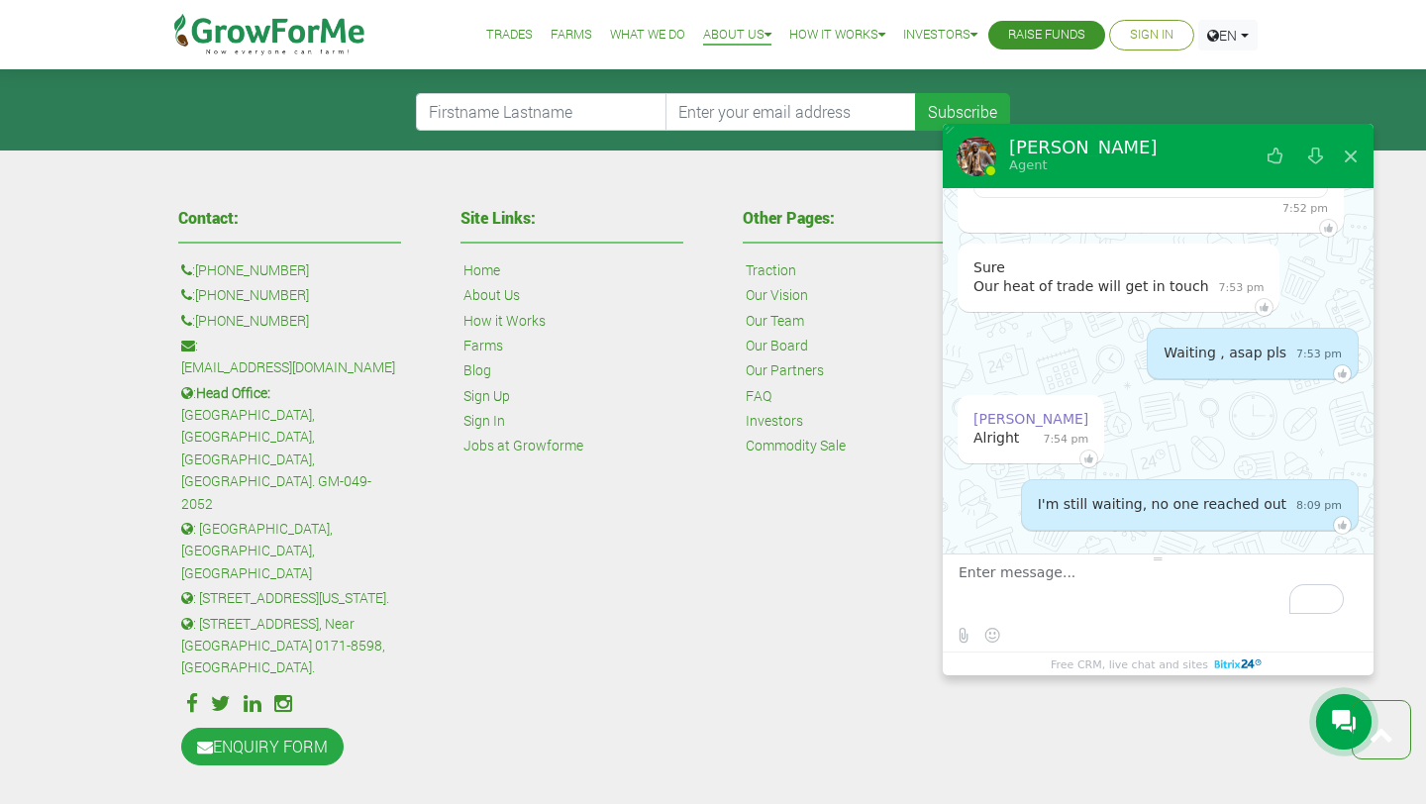
scroll to position [1494, 0]
